Goal: Check status: Check status

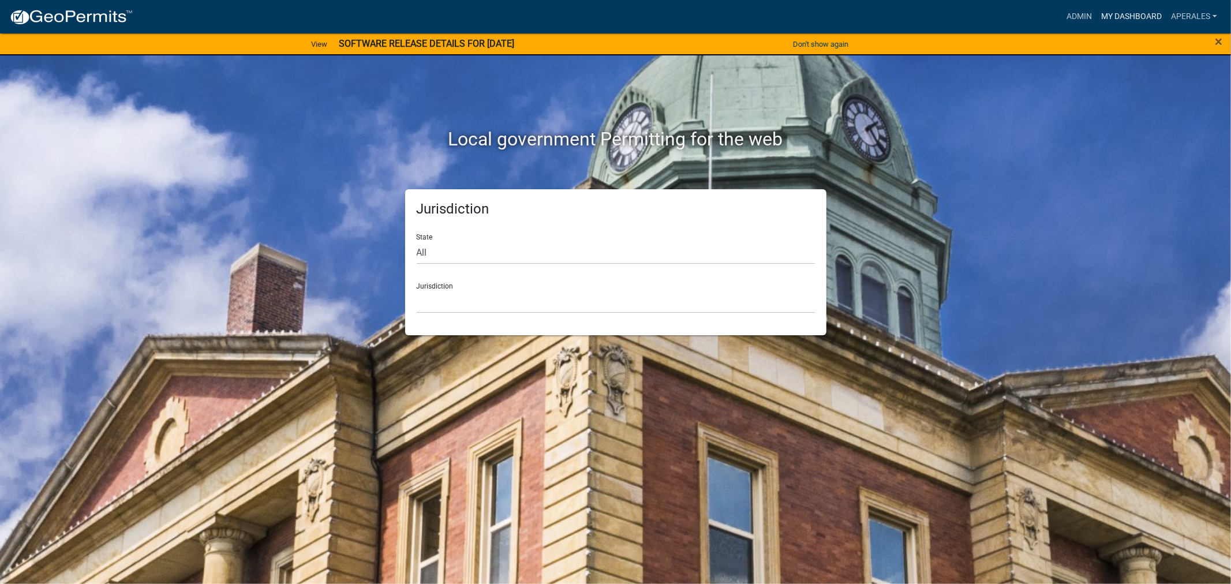
click at [1114, 13] on link "My Dashboard" at bounding box center [1132, 17] width 70 height 22
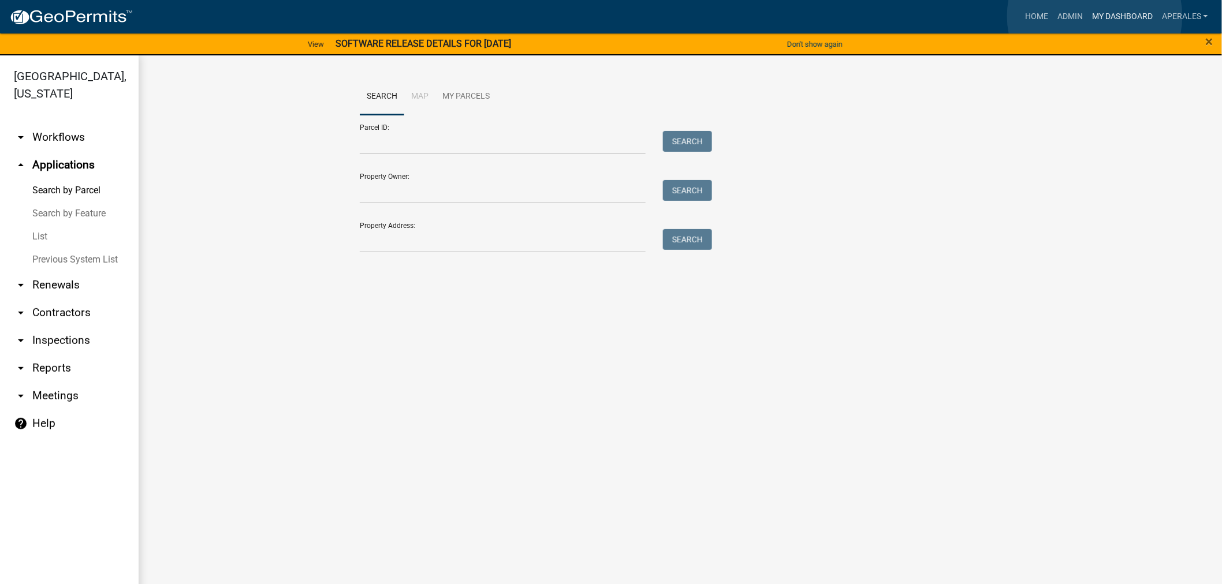
click at [1095, 16] on link "My Dashboard" at bounding box center [1122, 17] width 70 height 22
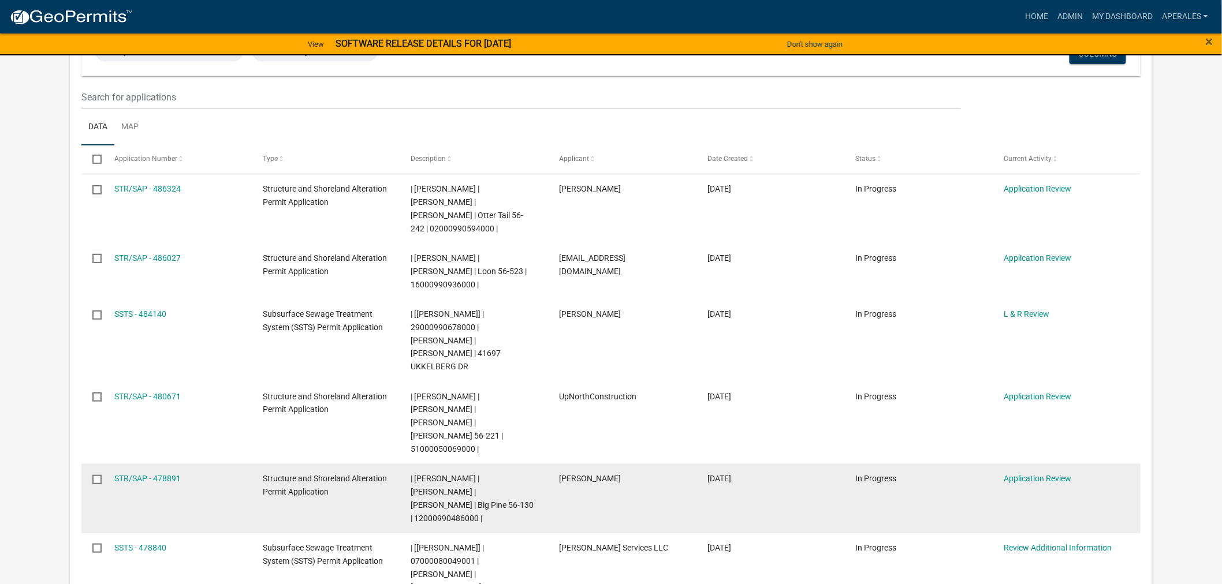
scroll to position [128, 0]
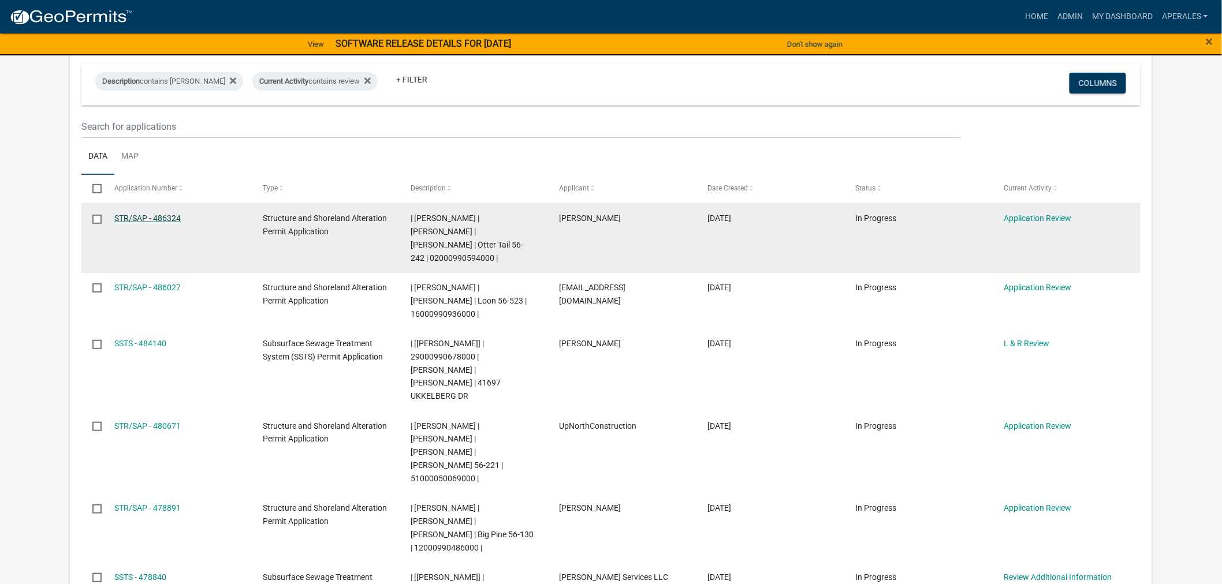
click at [163, 222] on link "STR/SAP - 486324" at bounding box center [147, 218] width 66 height 9
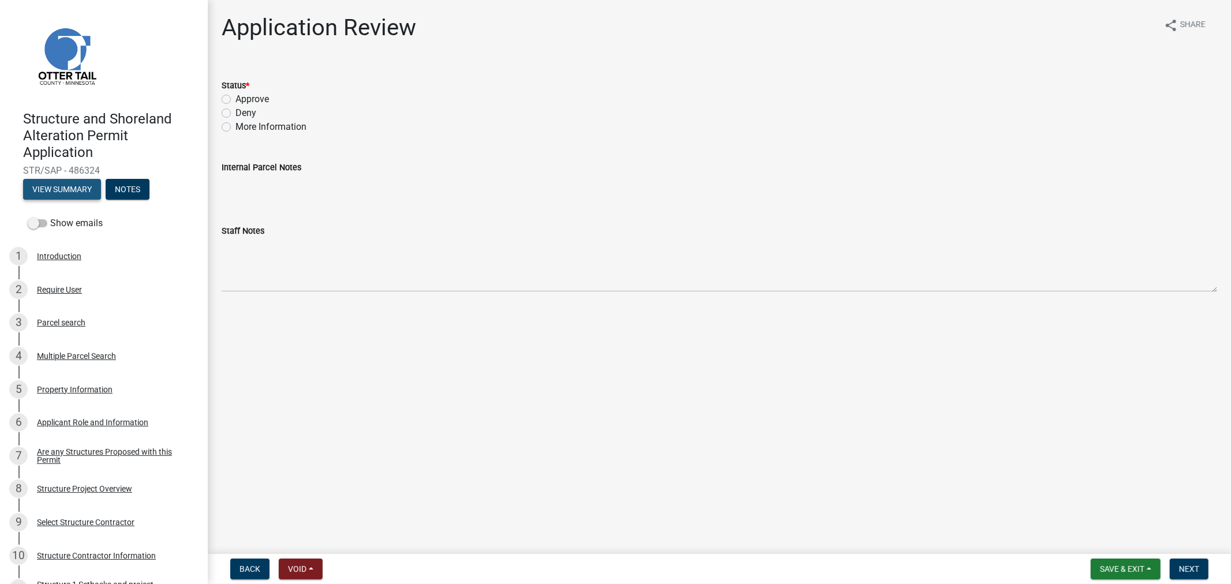
click at [77, 192] on button "View Summary" at bounding box center [62, 189] width 78 height 21
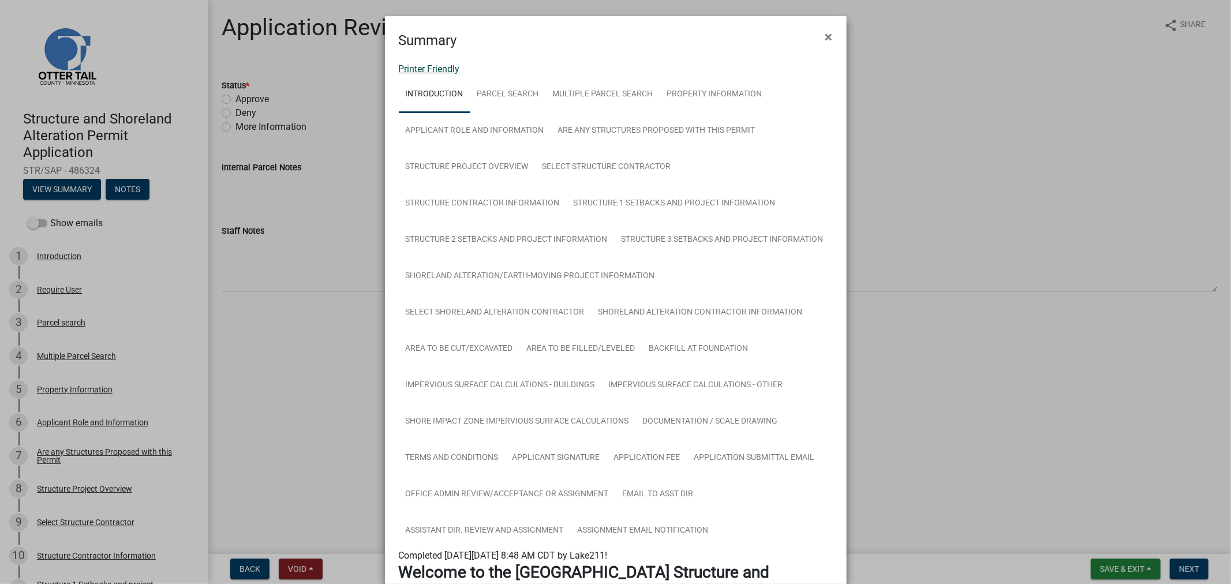
click at [428, 73] on link "Printer Friendly" at bounding box center [429, 69] width 61 height 11
click at [414, 64] on link "Printer Friendly" at bounding box center [429, 69] width 61 height 11
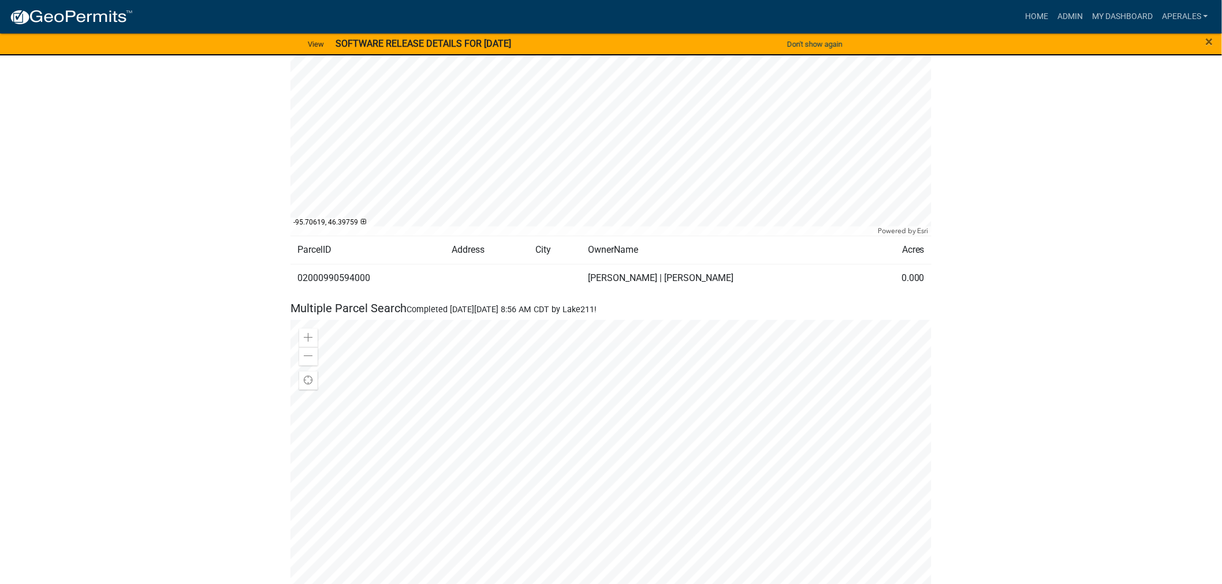
scroll to position [962, 0]
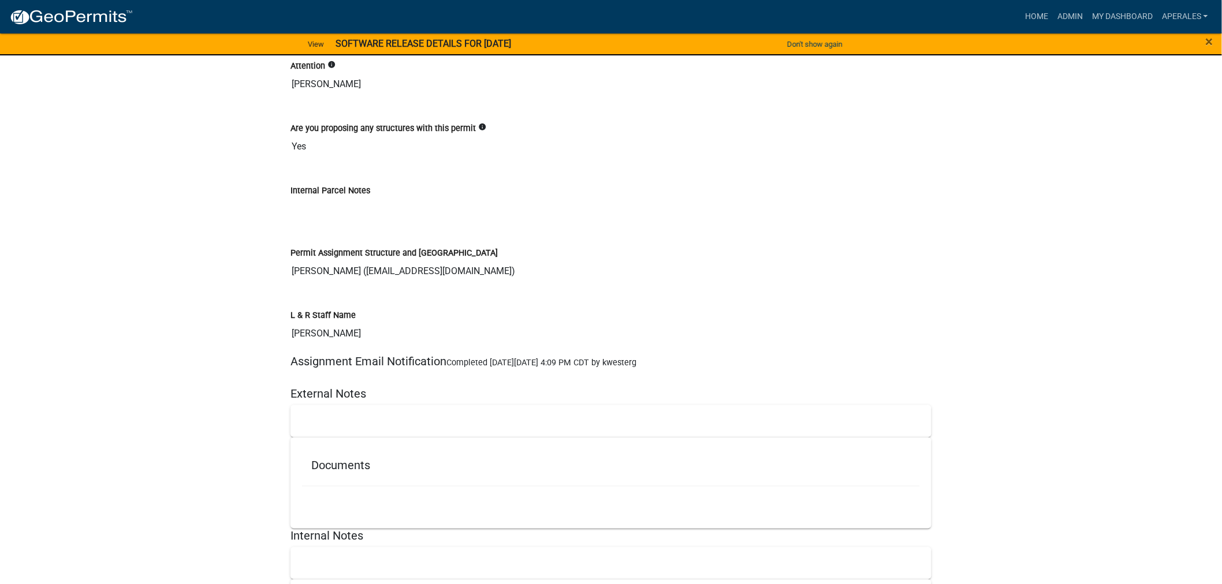
scroll to position [15117, 0]
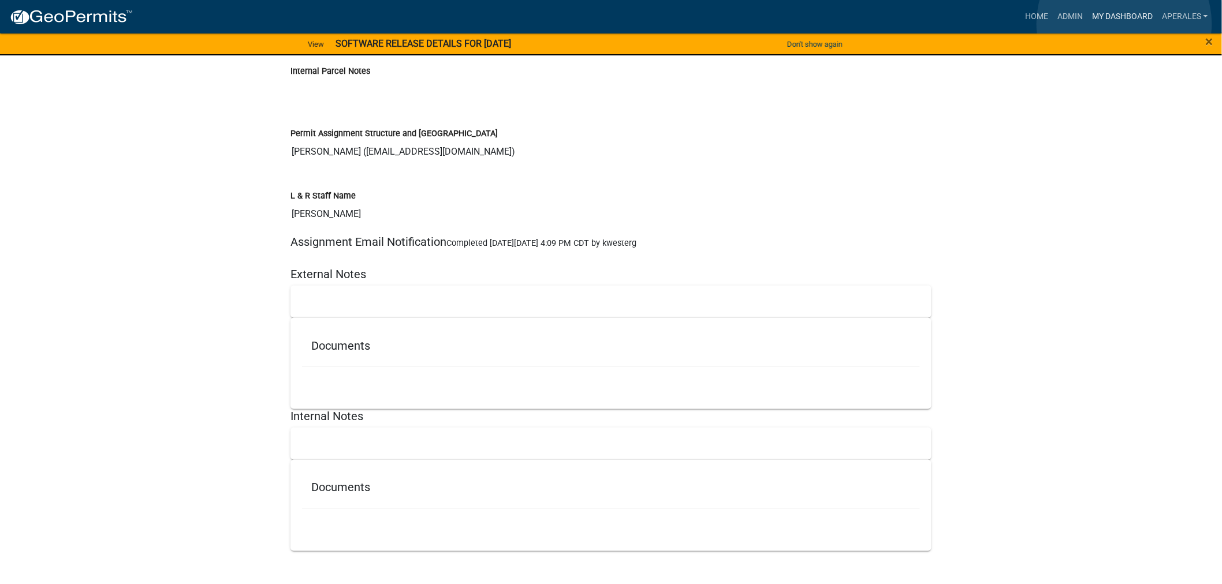
click at [1124, 24] on link "My Dashboard" at bounding box center [1122, 17] width 70 height 22
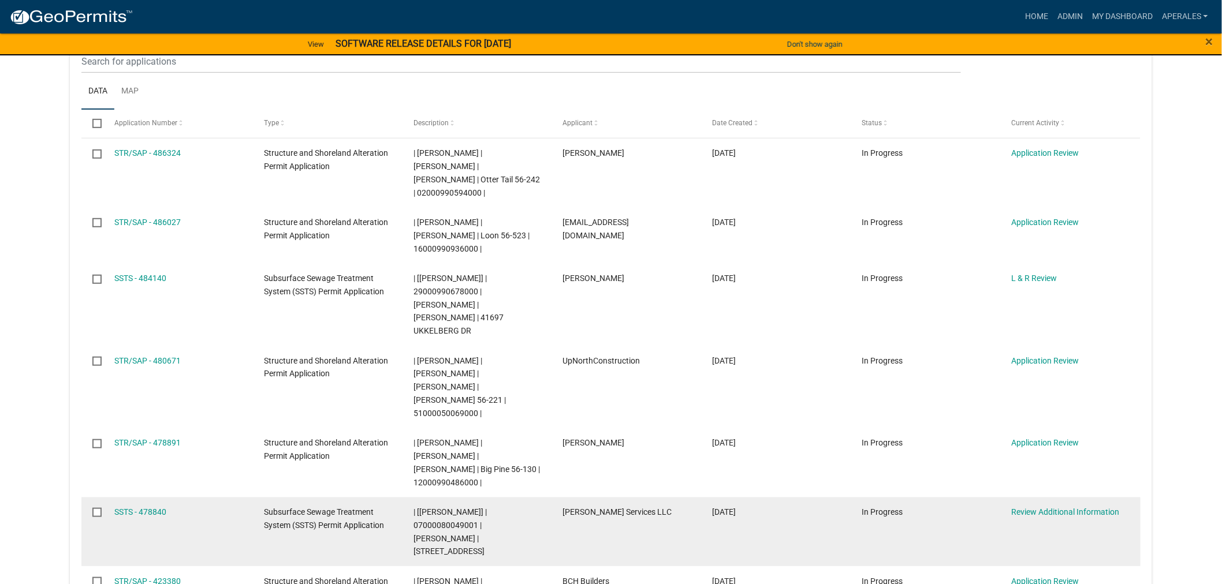
scroll to position [192, 0]
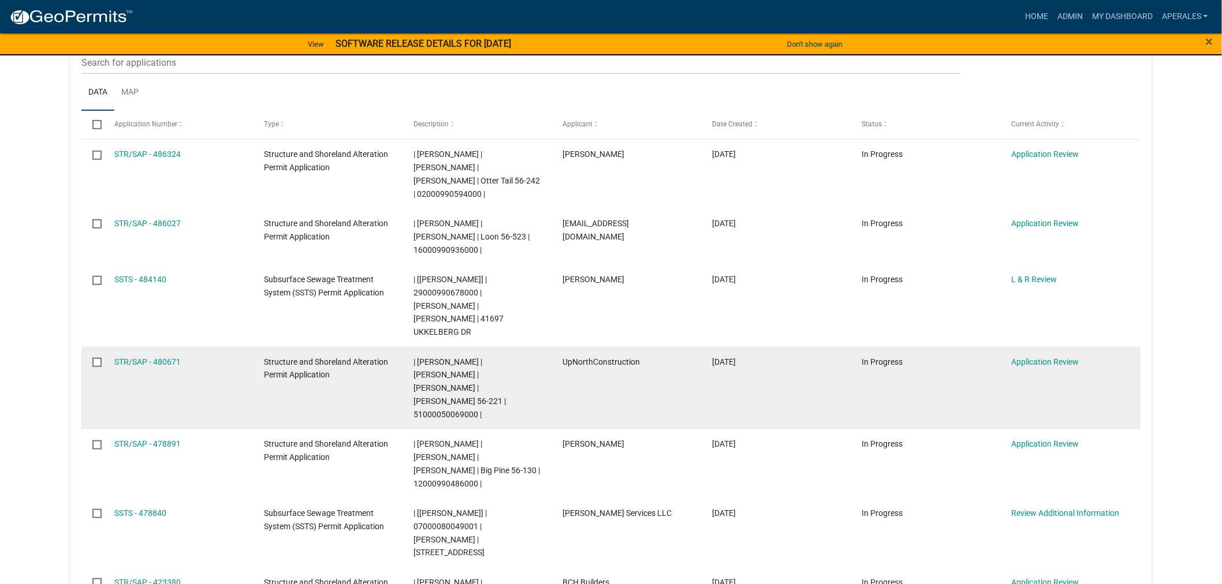
click at [169, 356] on div "STR/SAP - 480671" at bounding box center [177, 362] width 127 height 13
click at [168, 357] on link "STR/SAP - 480671" at bounding box center [147, 361] width 66 height 9
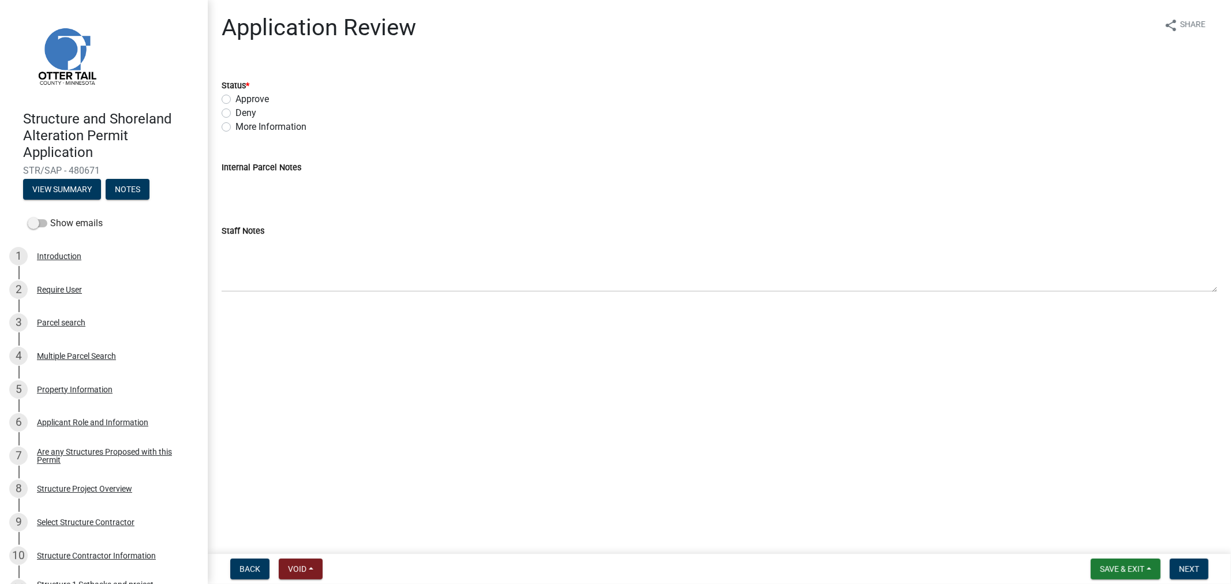
click at [92, 202] on div "Structure and Shoreland Alteration Permit Application STR/SAP - 480671 View Sum…" at bounding box center [103, 152] width 189 height 101
click at [81, 192] on button "View Summary" at bounding box center [62, 189] width 78 height 21
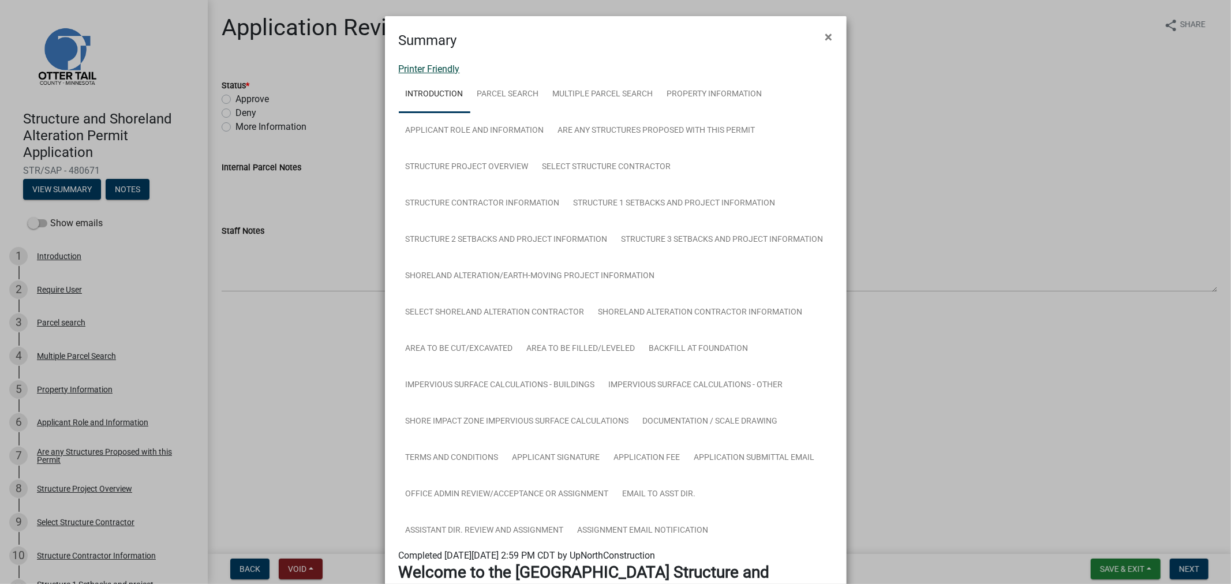
click at [427, 68] on link "Printer Friendly" at bounding box center [429, 69] width 61 height 11
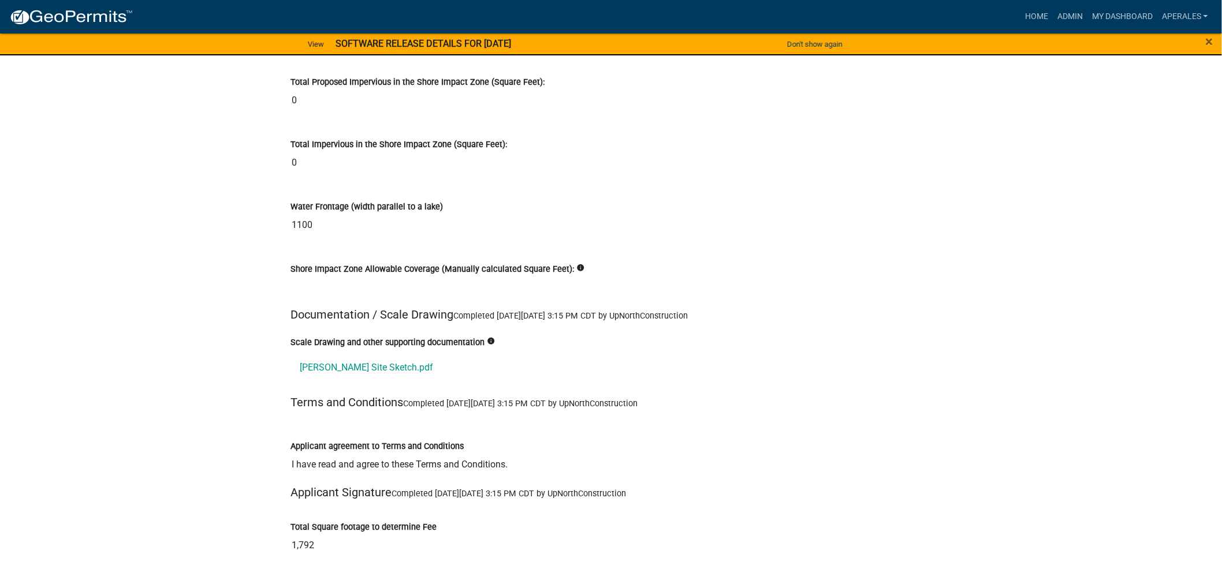
scroll to position [13535, 0]
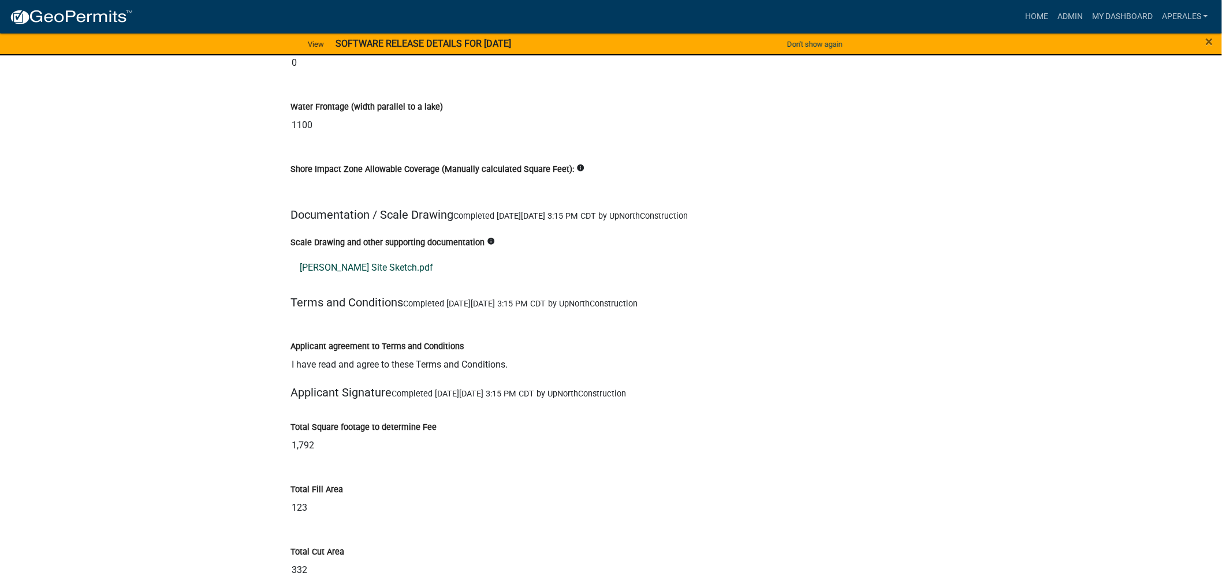
click at [345, 266] on link "[PERSON_NAME] Site Sketch.pdf" at bounding box center [610, 269] width 641 height 28
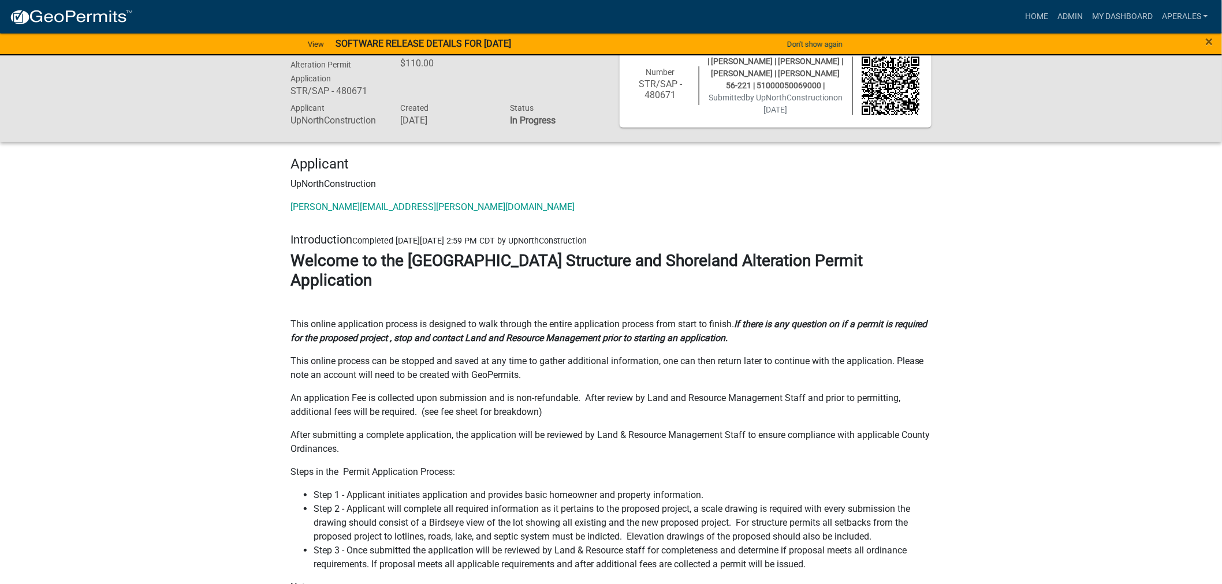
scroll to position [0, 0]
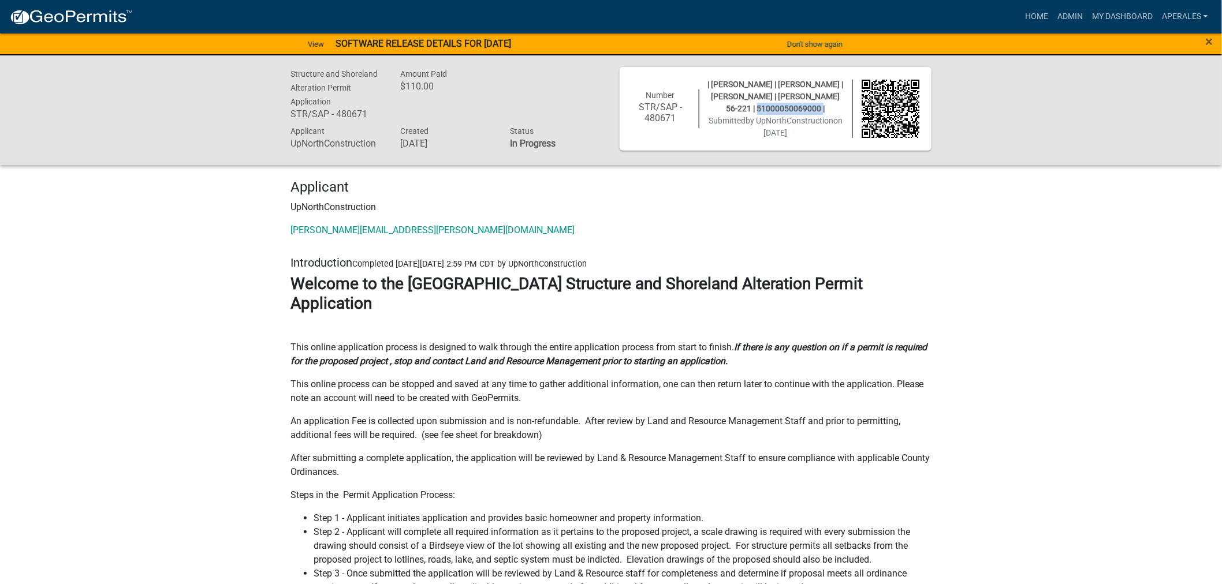
drag, startPoint x: 816, startPoint y: 111, endPoint x: 753, endPoint y: 111, distance: 62.9
click at [753, 111] on span "| [PERSON_NAME] | [PERSON_NAME] | [PERSON_NAME] | [PERSON_NAME] 56-221 | 510000…" at bounding box center [776, 96] width 136 height 33
copy span "51000050069000"
click at [1058, 13] on link "Admin" at bounding box center [1069, 17] width 35 height 22
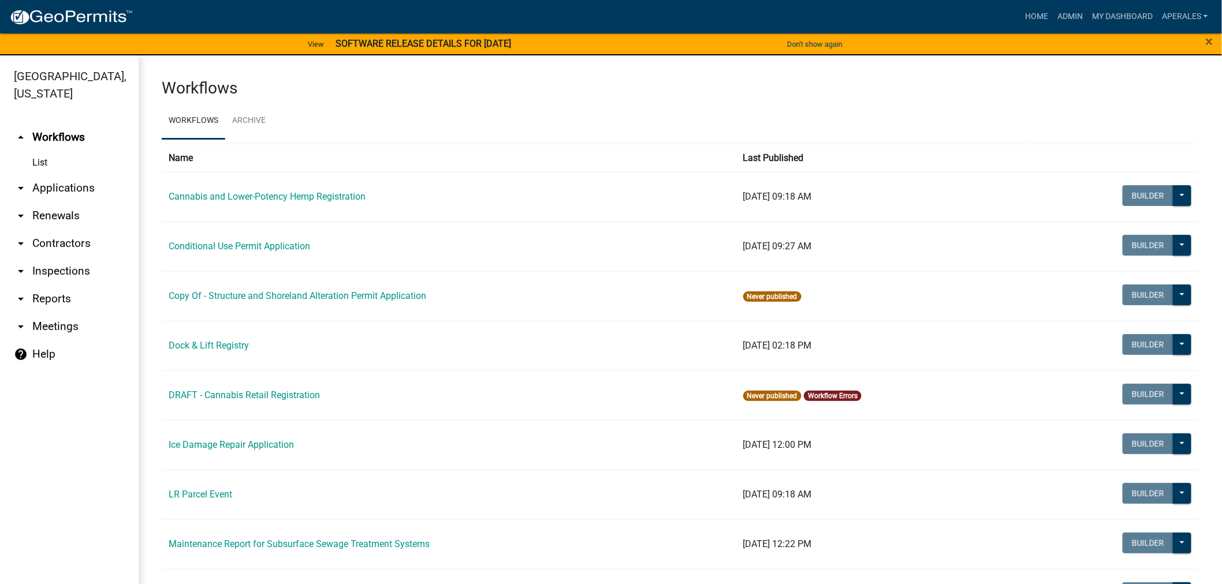
click at [88, 189] on link "arrow_drop_down Applications" at bounding box center [69, 188] width 139 height 28
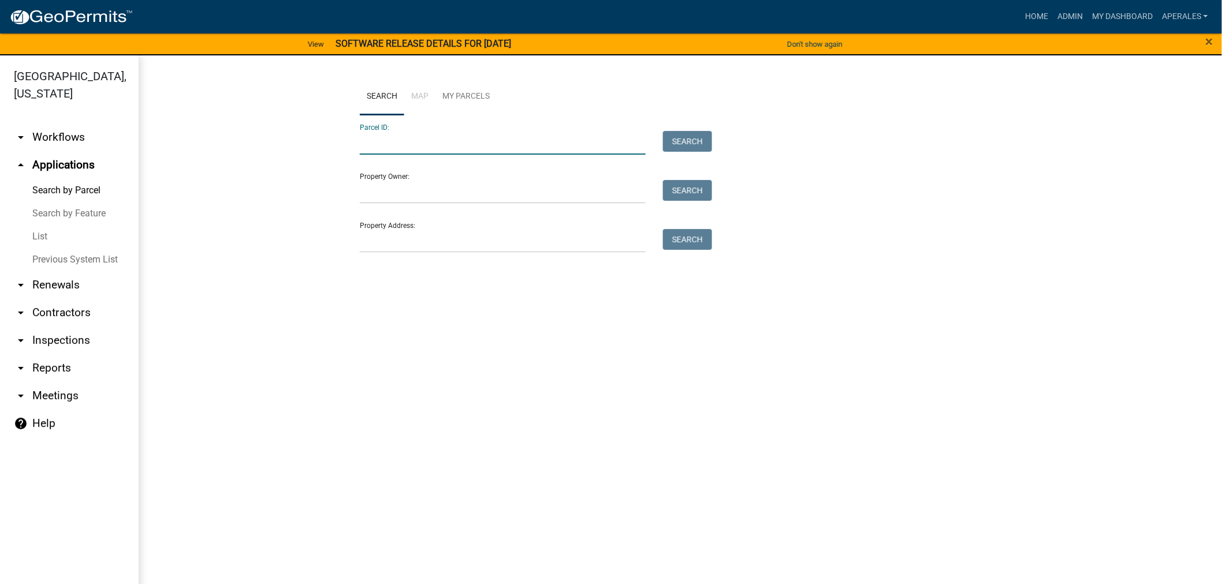
click at [549, 151] on input "Parcel ID:" at bounding box center [503, 143] width 286 height 24
paste input "51000050069000"
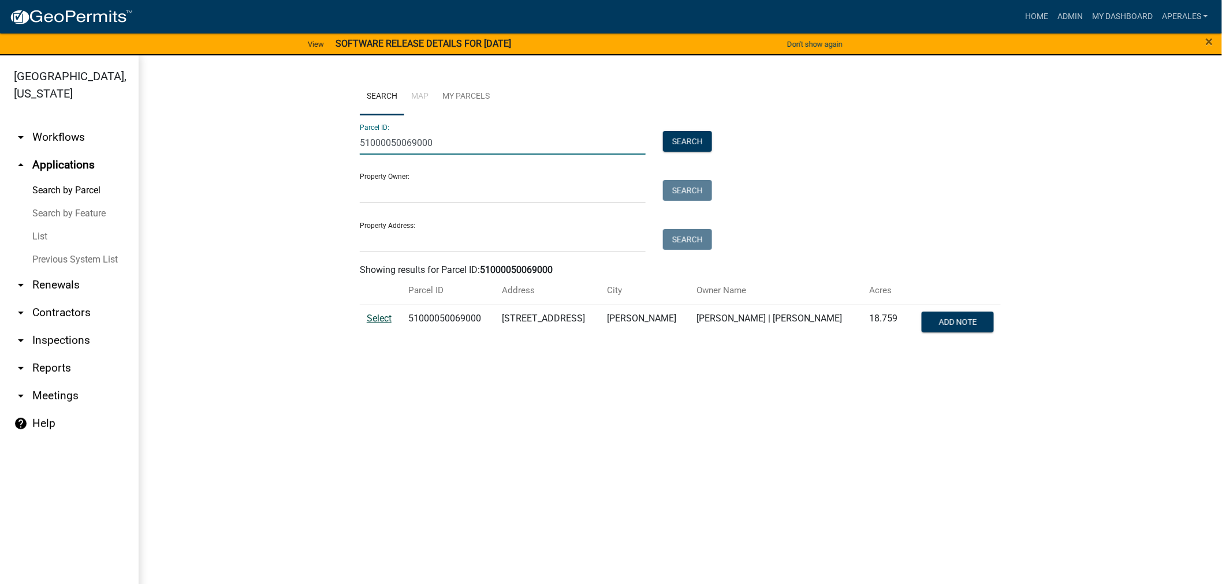
type input "51000050069000"
click at [378, 320] on span "Select" at bounding box center [379, 318] width 25 height 11
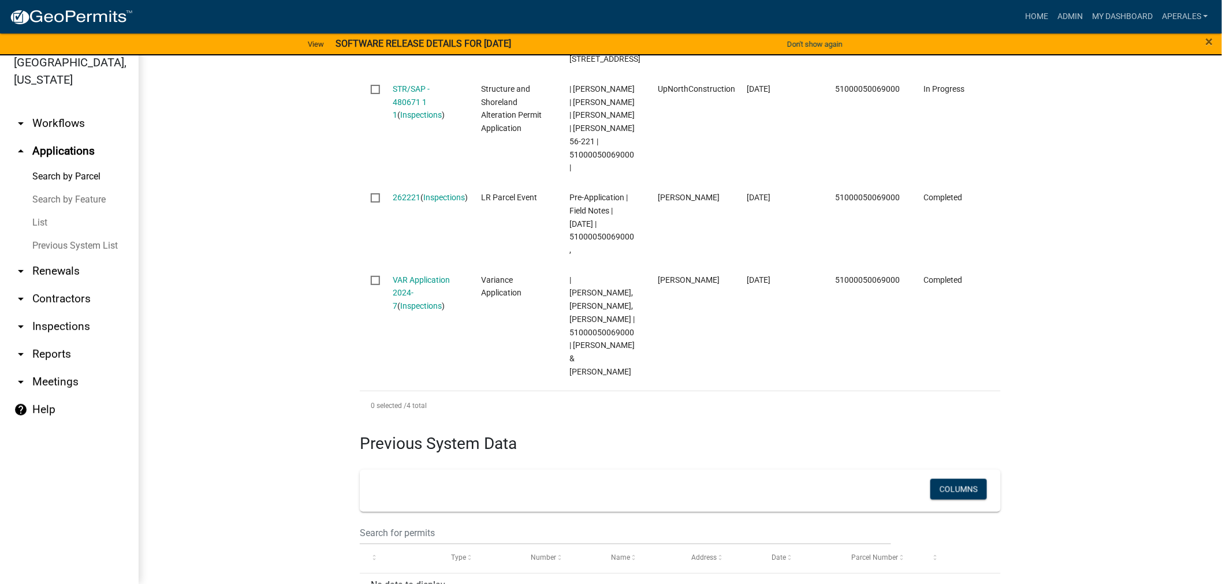
scroll to position [513, 0]
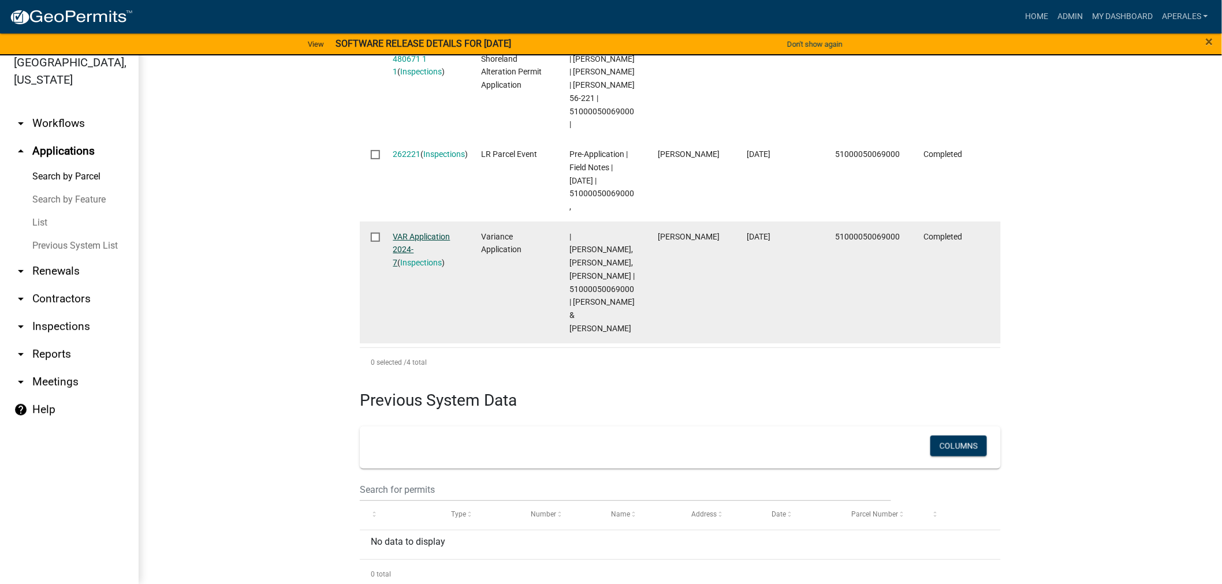
click at [403, 232] on link "VAR Application 2024-7" at bounding box center [421, 250] width 57 height 36
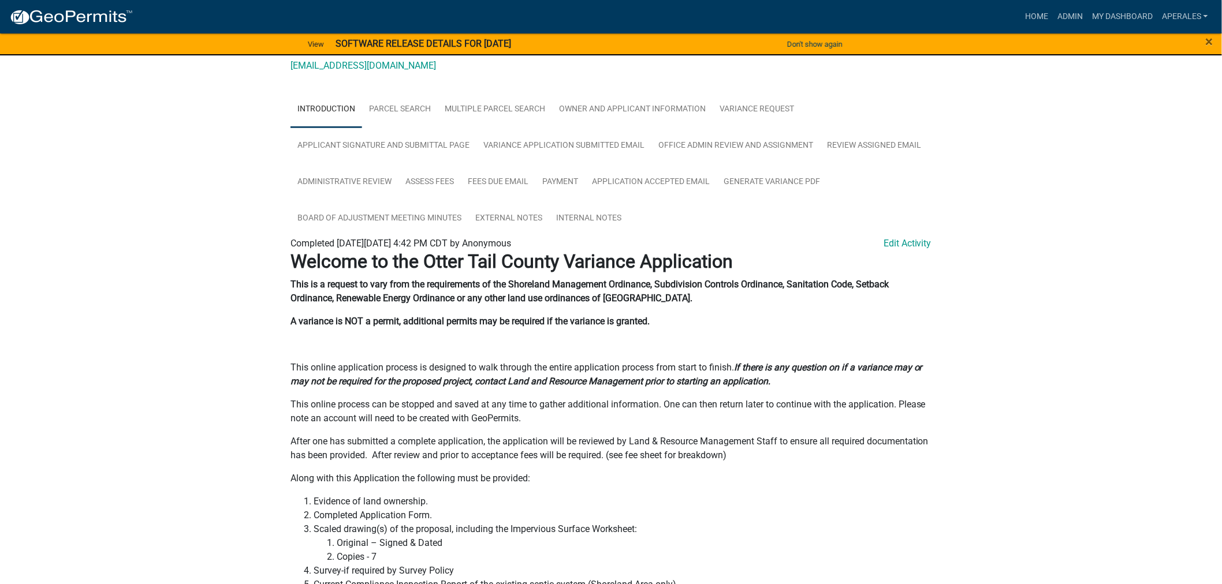
scroll to position [192, 0]
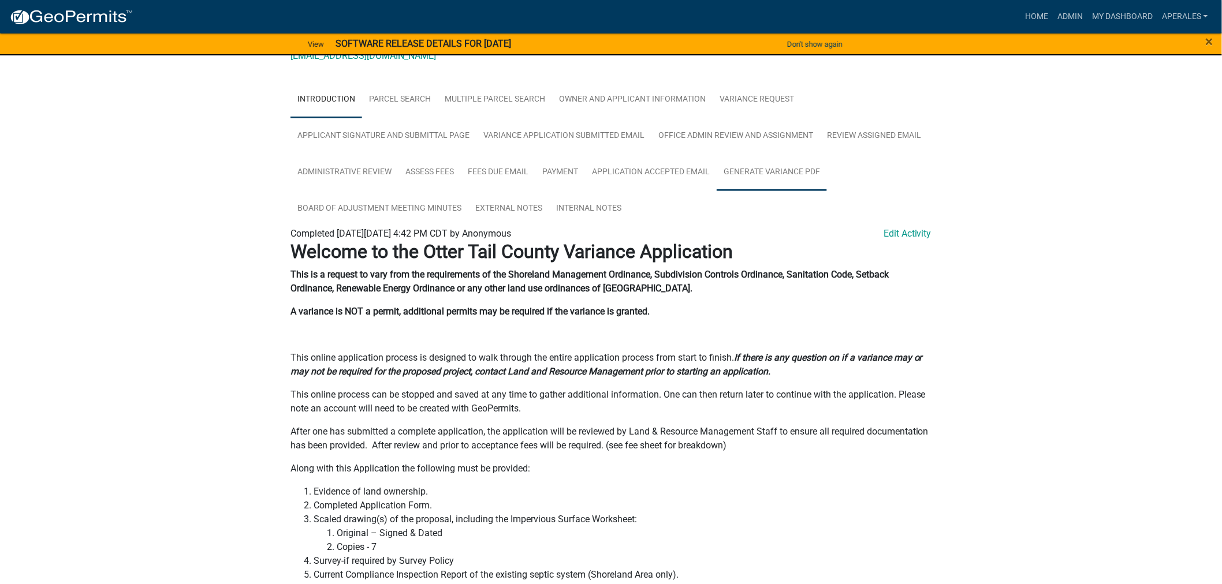
click at [767, 173] on link "Generate Variance PDF" at bounding box center [771, 172] width 110 height 37
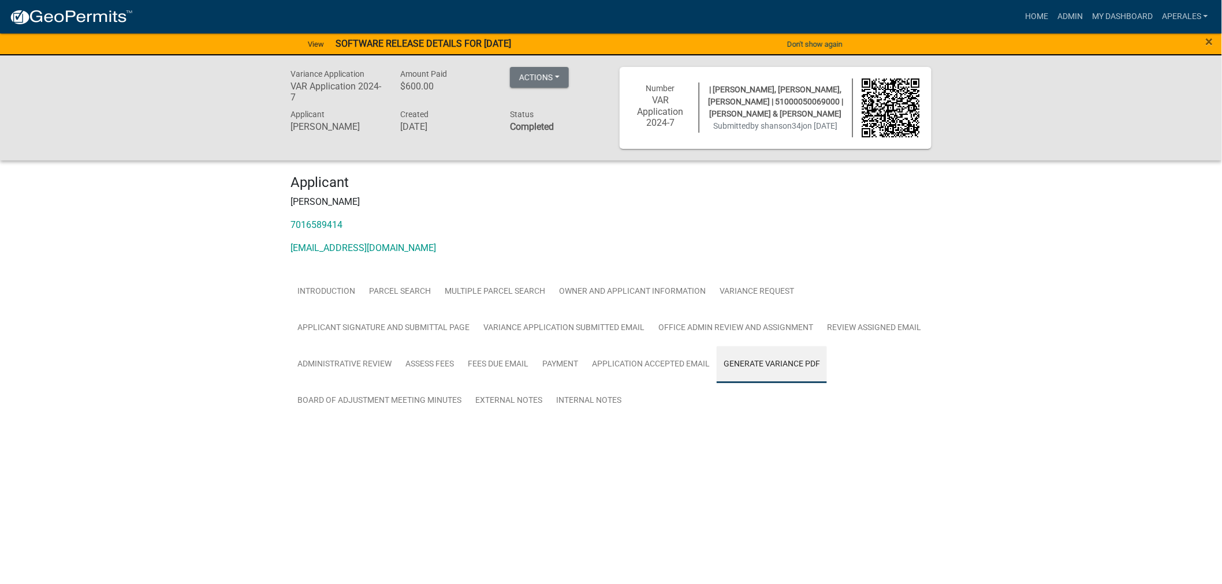
scroll to position [0, 0]
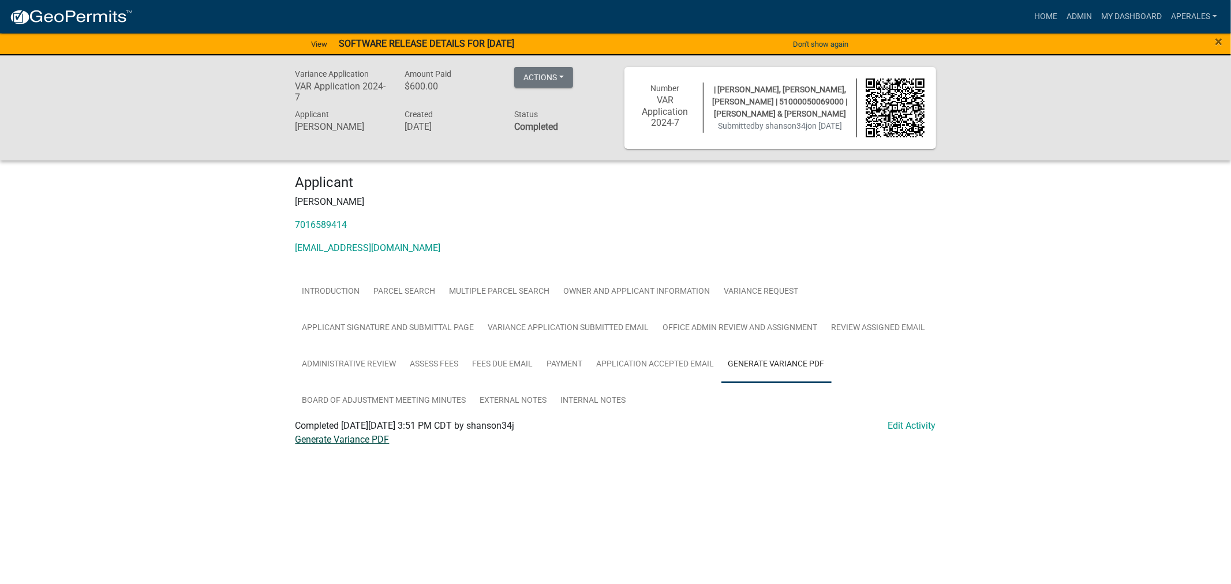
click at [365, 438] on link "Generate Variance PDF" at bounding box center [343, 439] width 94 height 11
click at [372, 445] on link "Generate Variance PDF" at bounding box center [343, 439] width 94 height 11
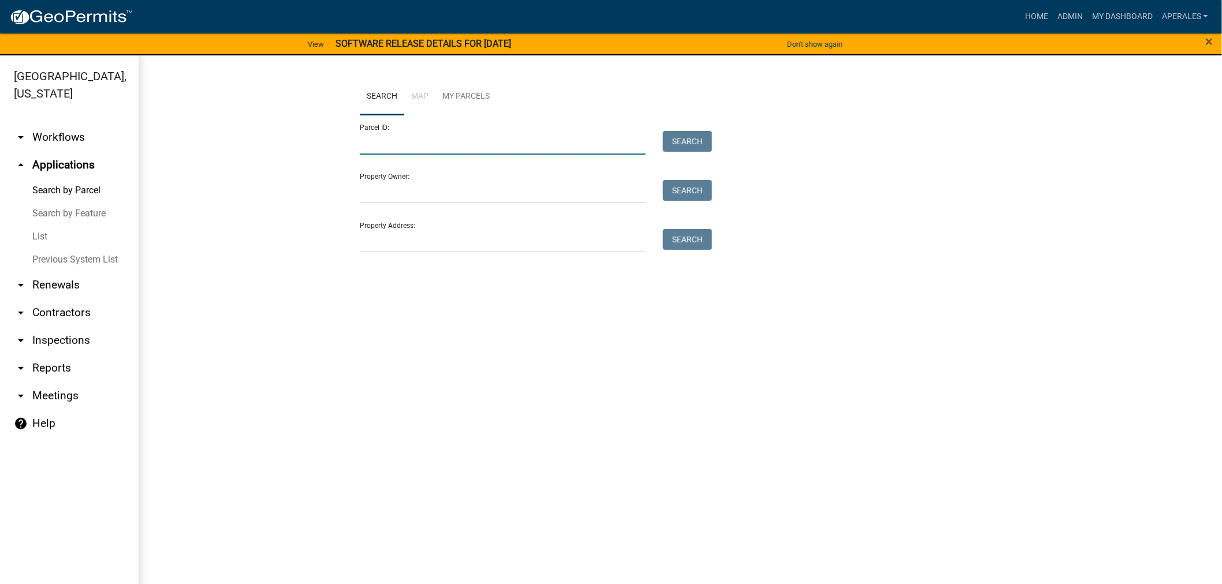
click at [535, 147] on input "Parcel ID:" at bounding box center [503, 143] width 286 height 24
paste input "51000050069000"
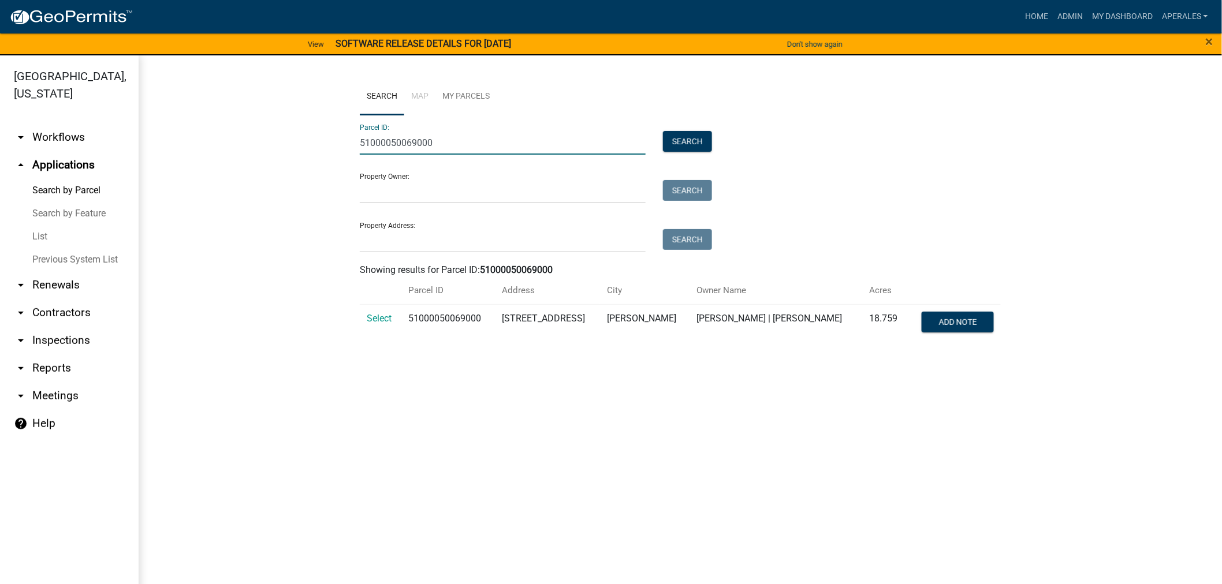
type input "51000050069000"
click at [373, 325] on td "Select" at bounding box center [381, 323] width 42 height 38
click at [378, 323] on span "Select" at bounding box center [379, 318] width 25 height 11
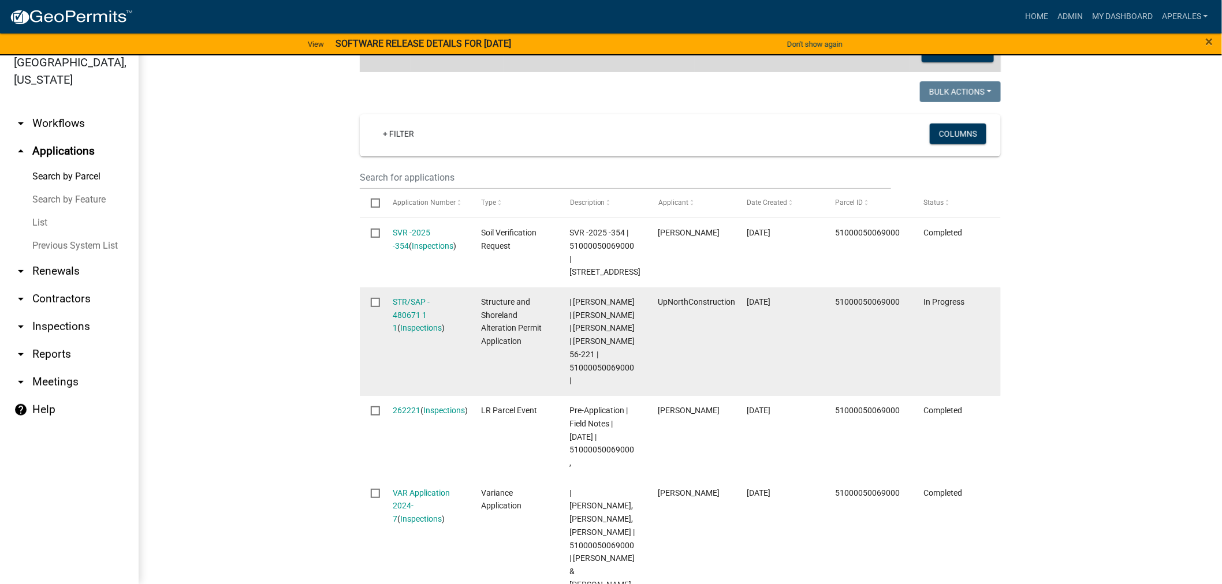
scroll to position [320, 0]
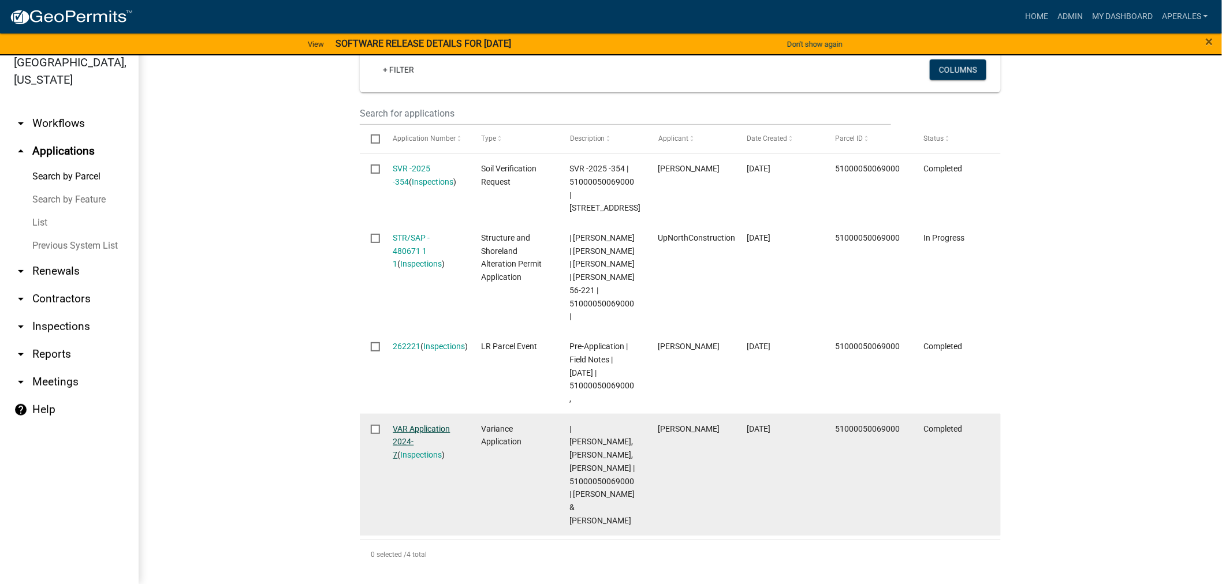
click at [402, 428] on link "VAR Application 2024-7" at bounding box center [421, 442] width 57 height 36
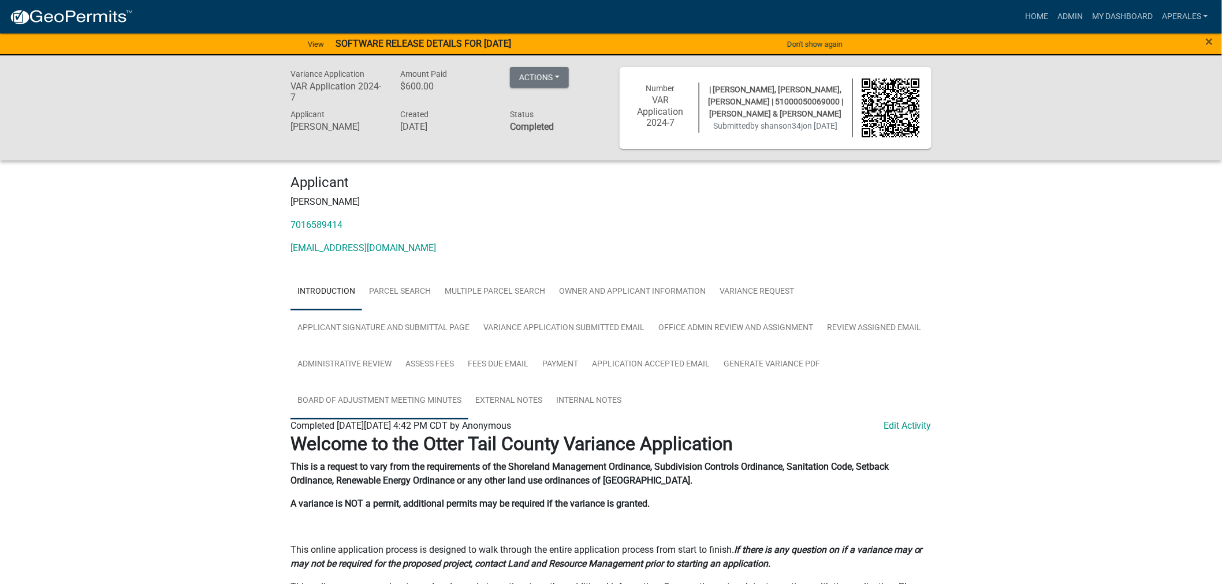
click at [376, 405] on link "Board of Adjustment Meeting Minutes" at bounding box center [379, 401] width 178 height 37
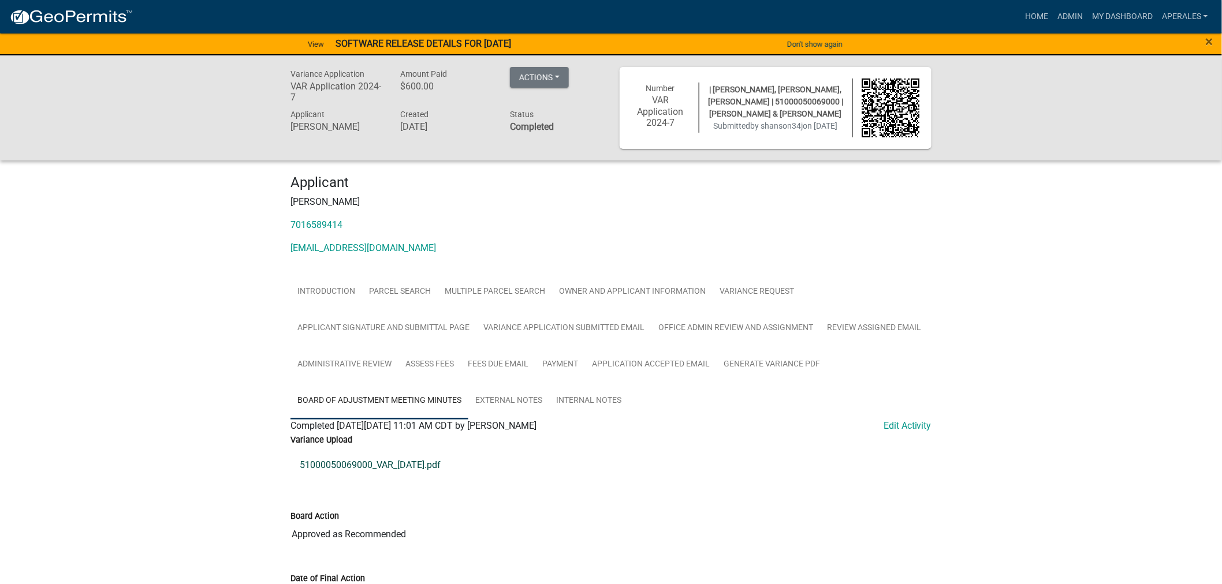
click at [374, 469] on link "51000050069000_VAR_[DATE].pdf" at bounding box center [610, 465] width 641 height 28
